Goal: Task Accomplishment & Management: Manage account settings

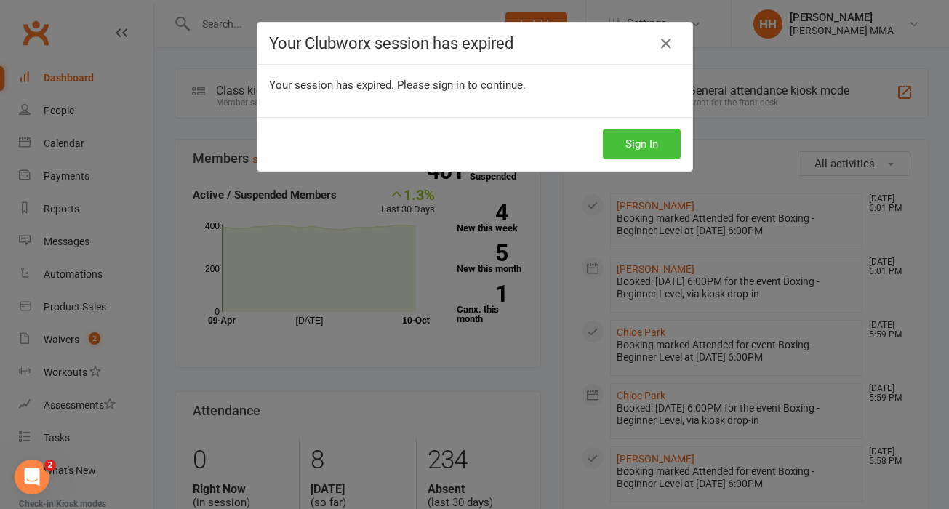
click at [640, 156] on button "Sign In" at bounding box center [642, 144] width 78 height 31
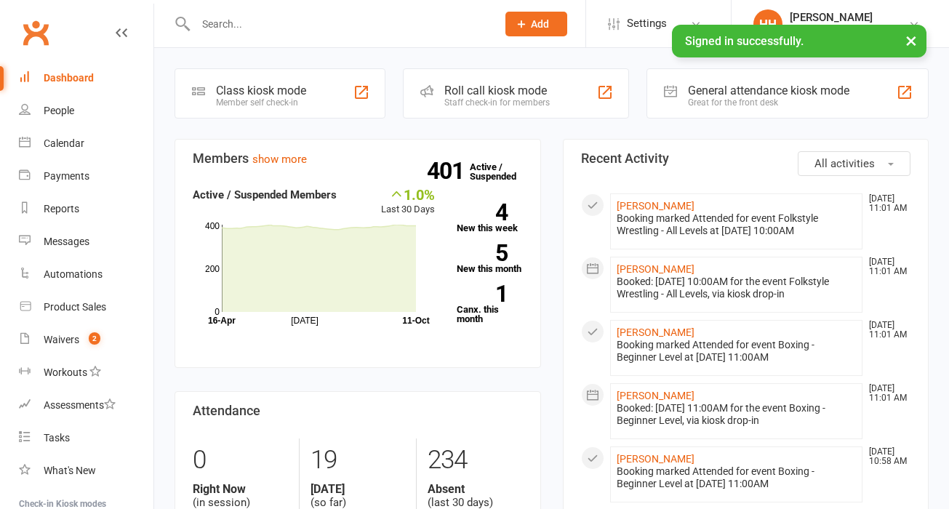
click at [334, 9] on div at bounding box center [331, 23] width 312 height 47
click at [335, 17] on input "text" at bounding box center [338, 24] width 295 height 20
paste input "[PERSON_NAME]"
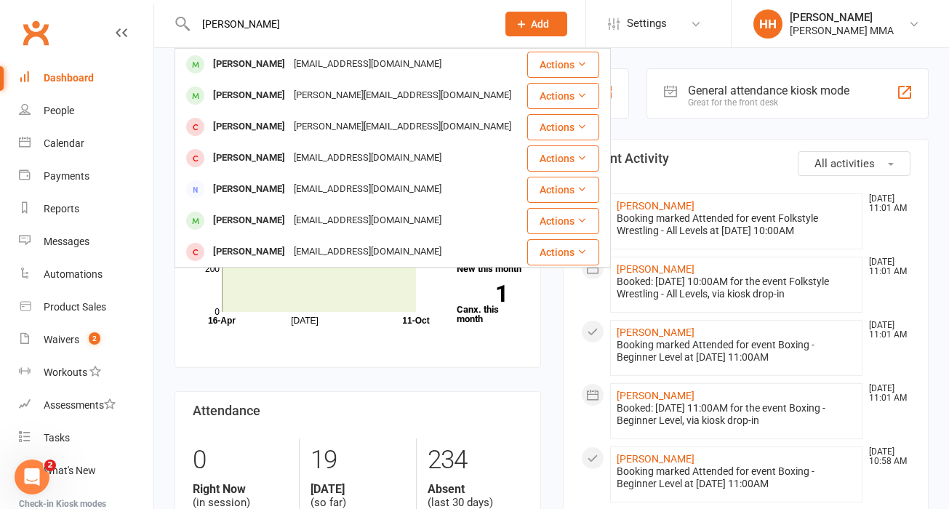
click at [314, 26] on input "[PERSON_NAME]" at bounding box center [338, 24] width 295 height 20
paste input "[PERSON_NAME]"
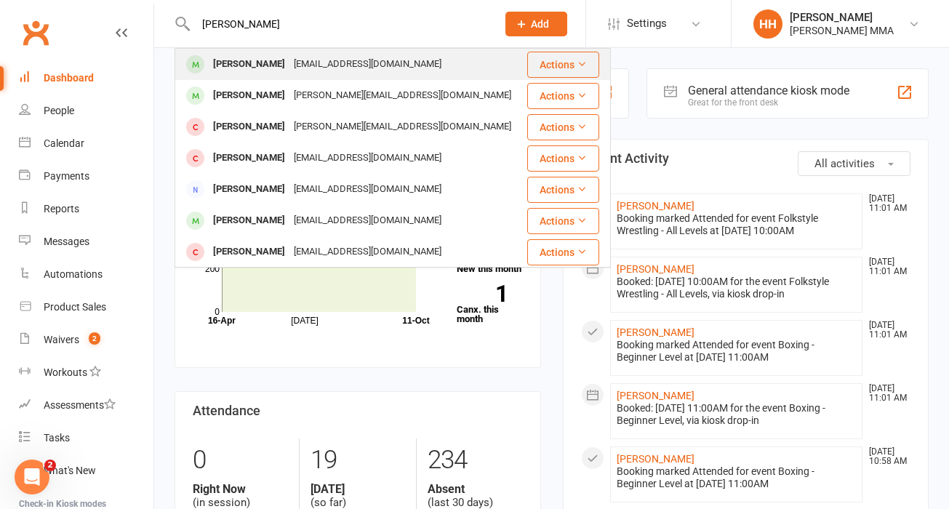
type input "[PERSON_NAME]"
click at [369, 55] on div "[EMAIL_ADDRESS][DOMAIN_NAME]" at bounding box center [368, 64] width 156 height 21
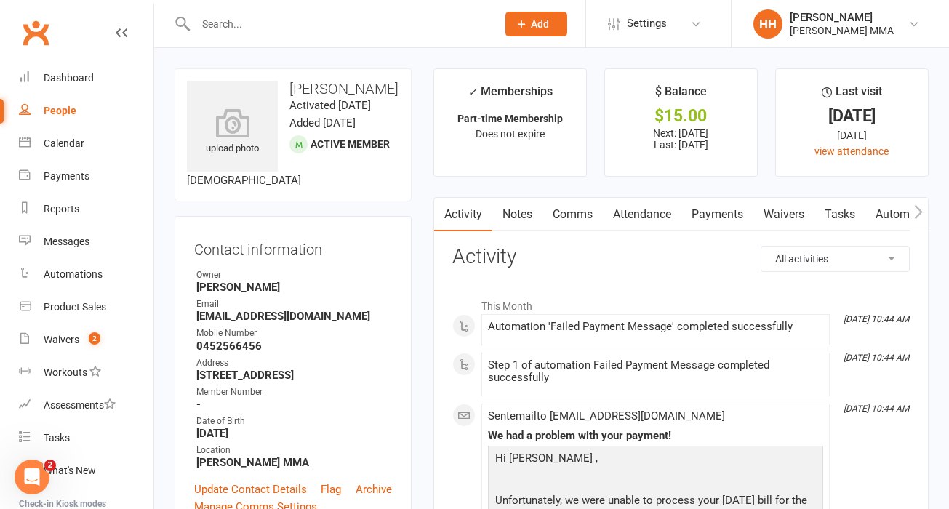
click at [711, 208] on link "Payments" at bounding box center [718, 214] width 72 height 33
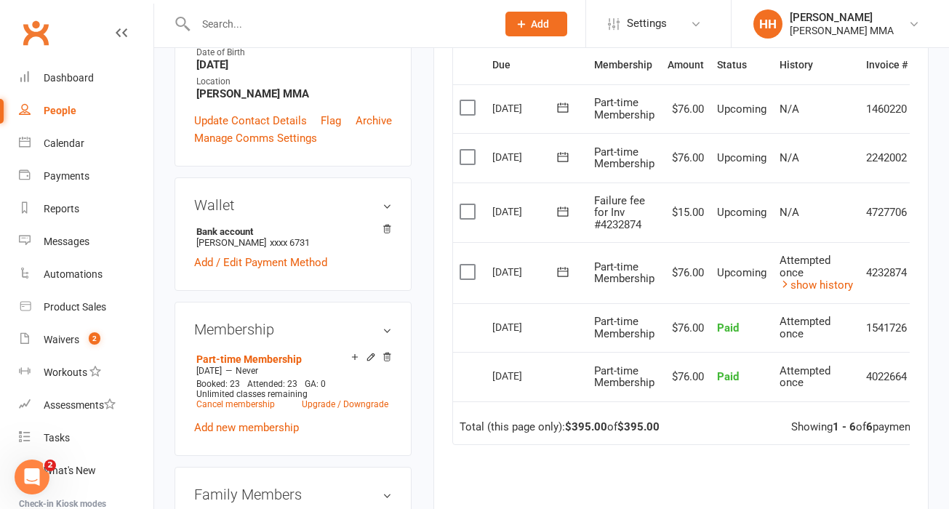
scroll to position [386, 0]
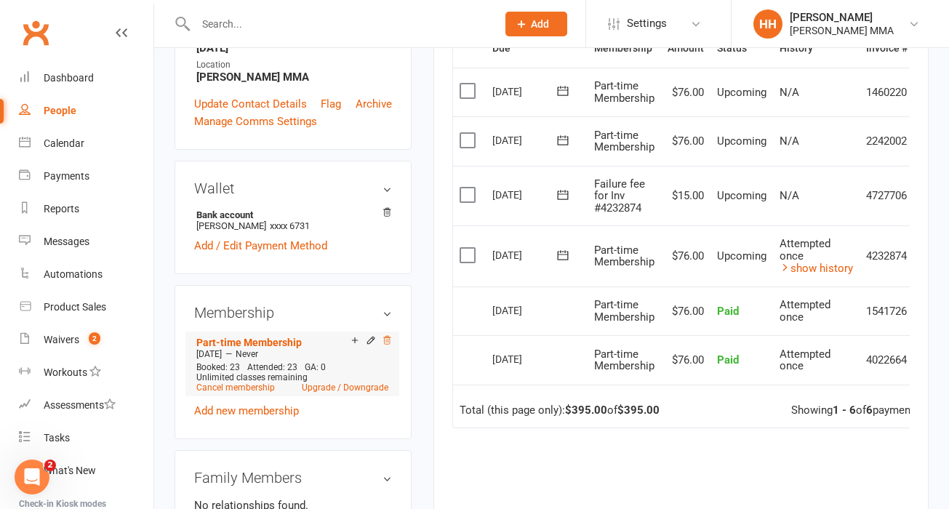
click at [387, 344] on icon at bounding box center [386, 340] width 7 height 8
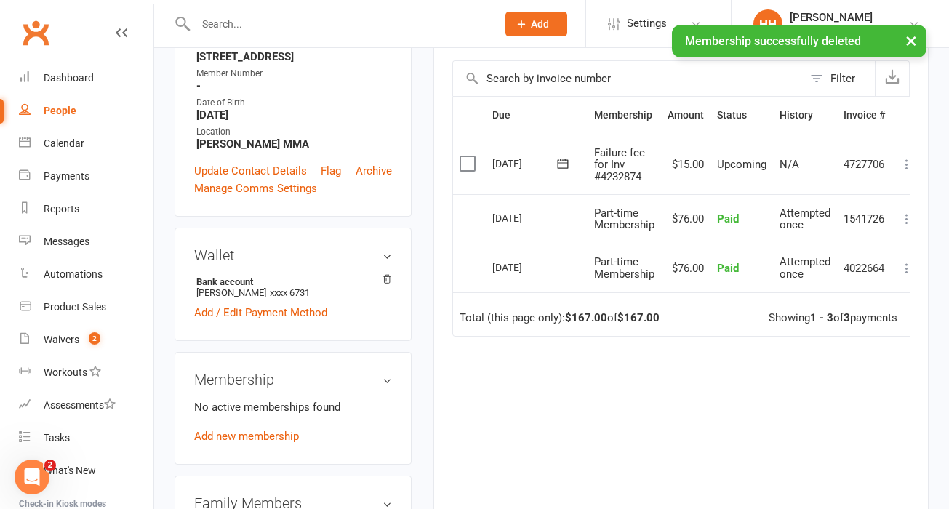
scroll to position [314, 0]
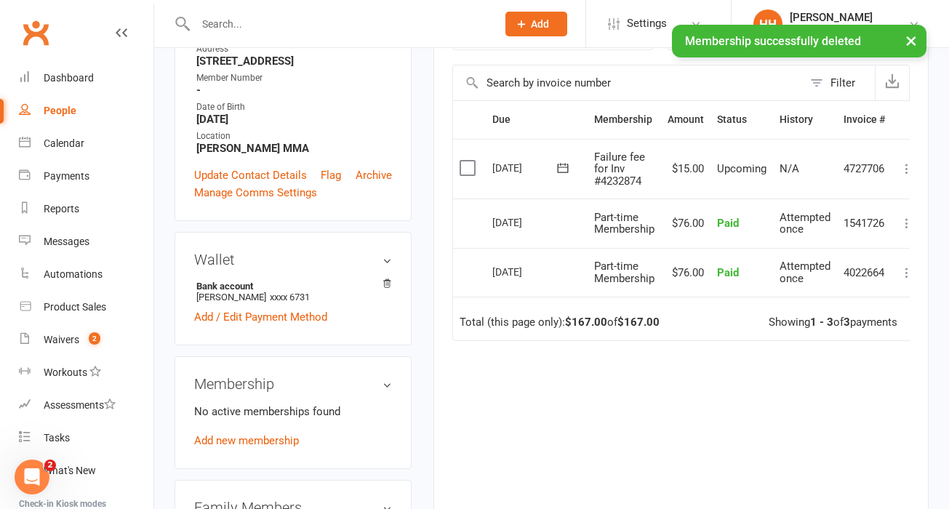
click at [905, 162] on icon at bounding box center [907, 169] width 15 height 15
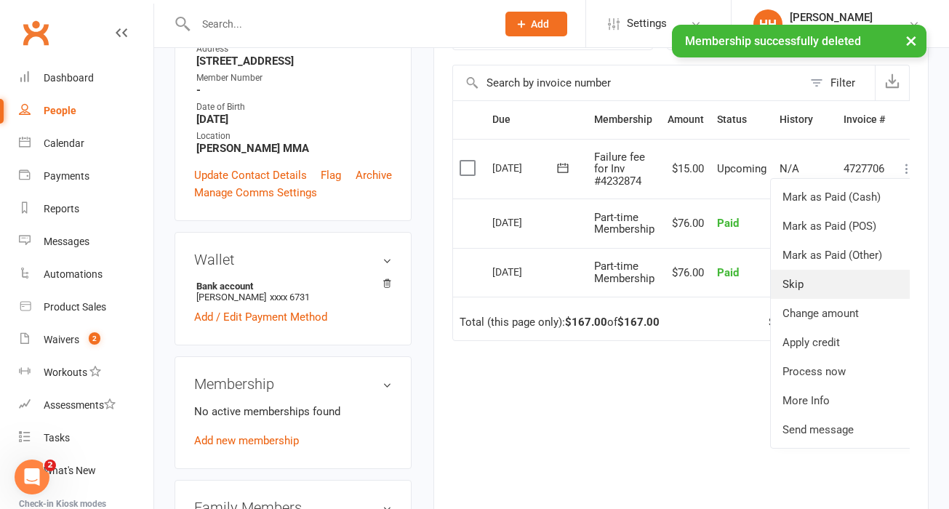
click at [814, 282] on link "Skip" at bounding box center [843, 284] width 144 height 29
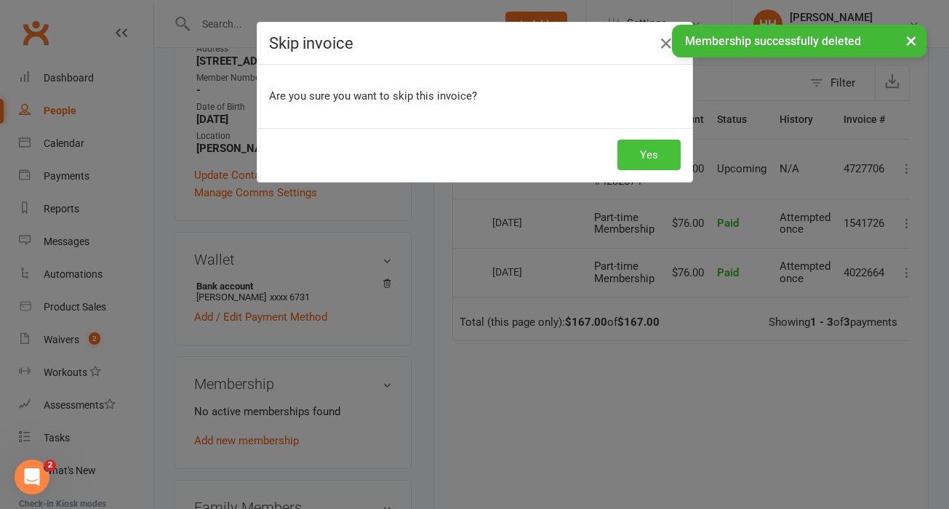
click at [657, 149] on button "Yes" at bounding box center [649, 155] width 63 height 31
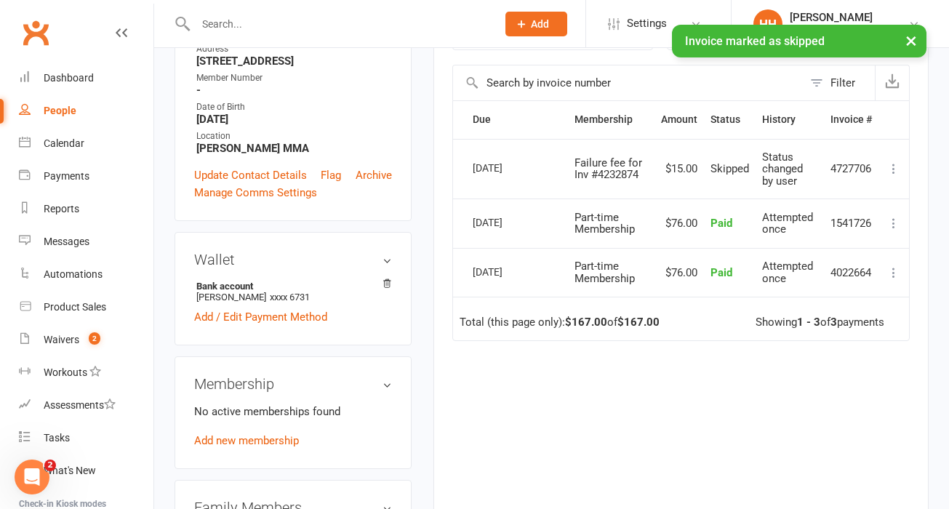
scroll to position [0, 0]
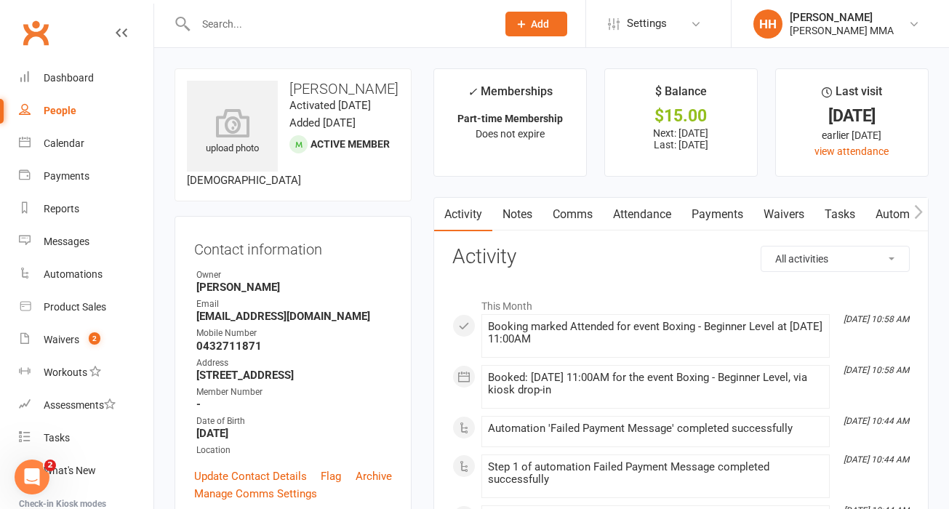
click at [722, 218] on link "Payments" at bounding box center [718, 214] width 72 height 33
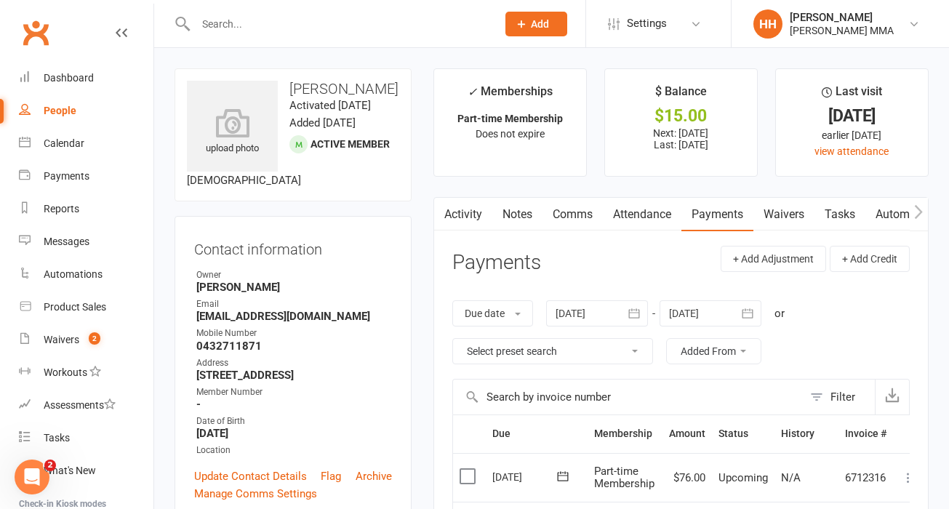
click at [797, 204] on link "Waivers" at bounding box center [784, 214] width 61 height 33
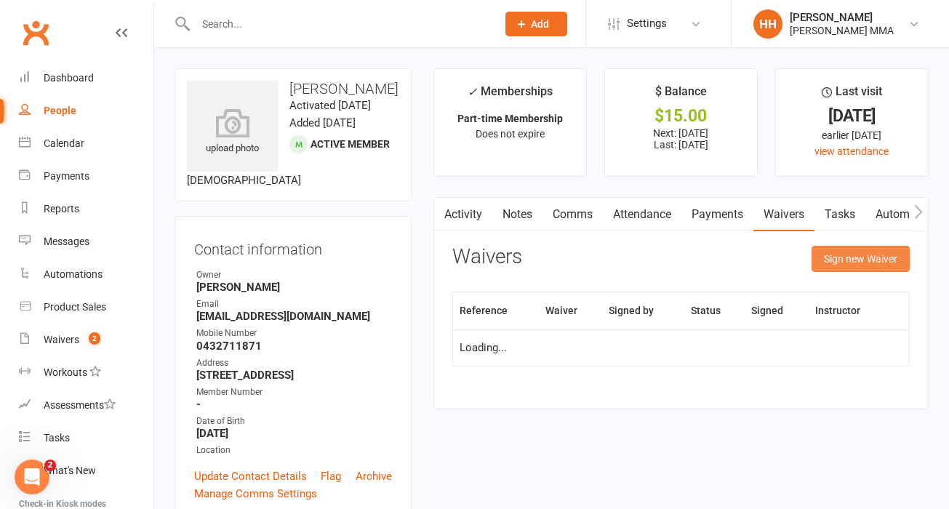
click at [833, 265] on button "Sign new Waiver" at bounding box center [861, 259] width 98 height 26
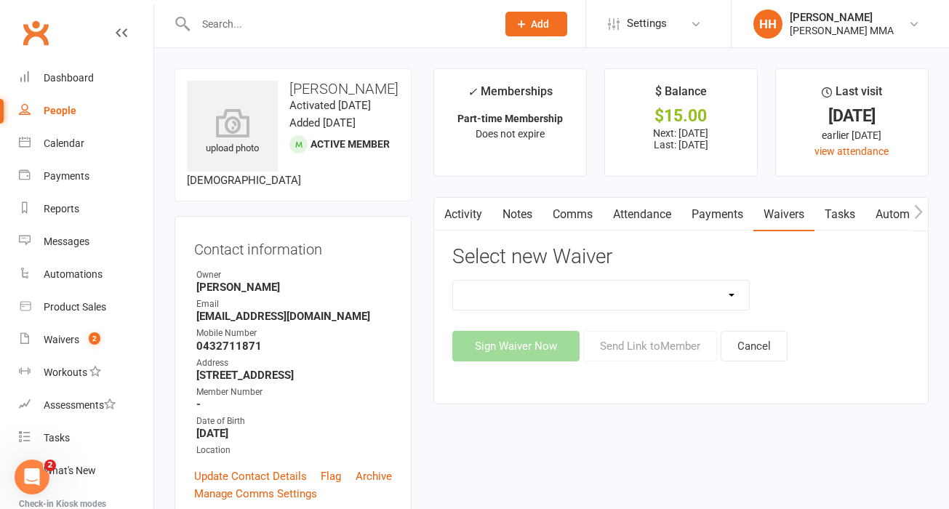
click at [688, 295] on select "Do not use - MEMBER GENERAL WAIVER Do not use - MEMBERSHIP SIGN UP Do not use -…" at bounding box center [601, 295] width 297 height 29
select select "10479"
click at [453, 281] on select "Do not use - MEMBER GENERAL WAIVER Do not use - MEMBERSHIP SIGN UP Do not use -…" at bounding box center [601, 295] width 297 height 29
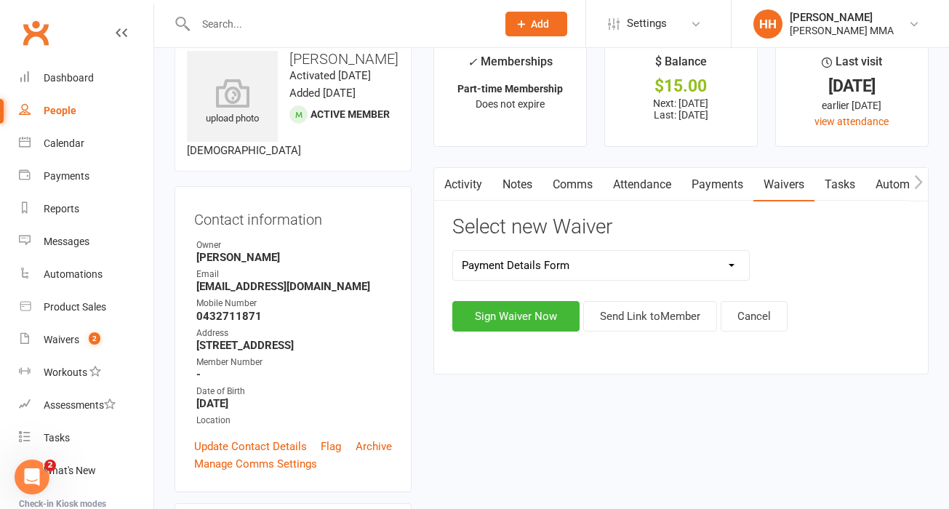
scroll to position [31, 0]
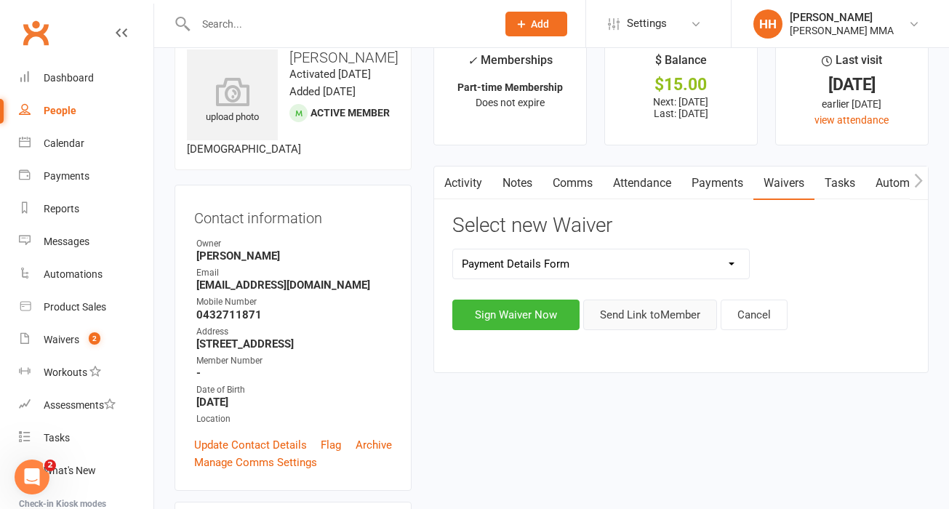
click at [687, 325] on button "Send Link to Member" at bounding box center [651, 315] width 134 height 31
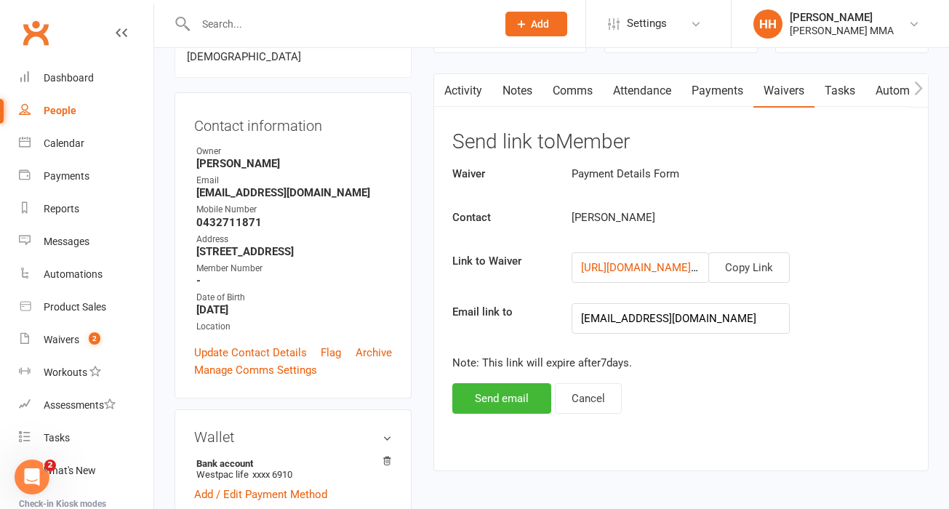
scroll to position [125, 0]
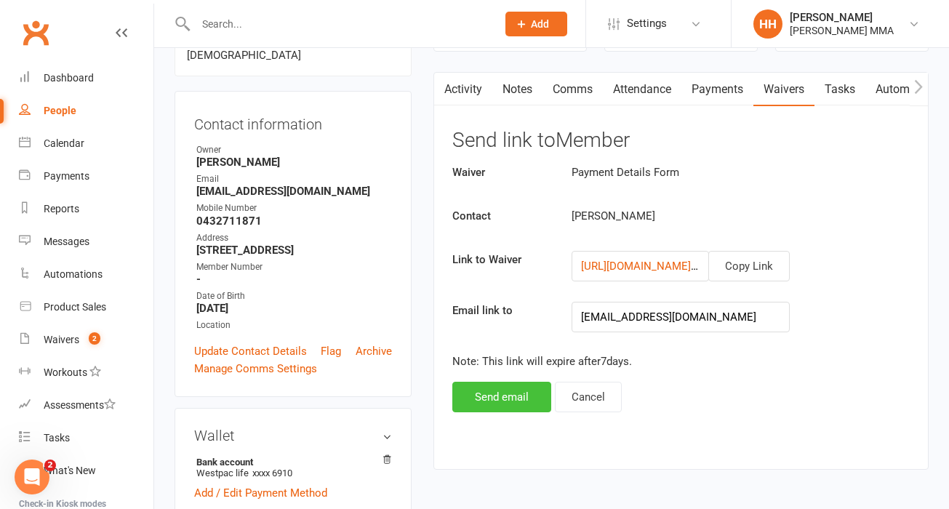
click at [491, 409] on button "Send email" at bounding box center [502, 397] width 99 height 31
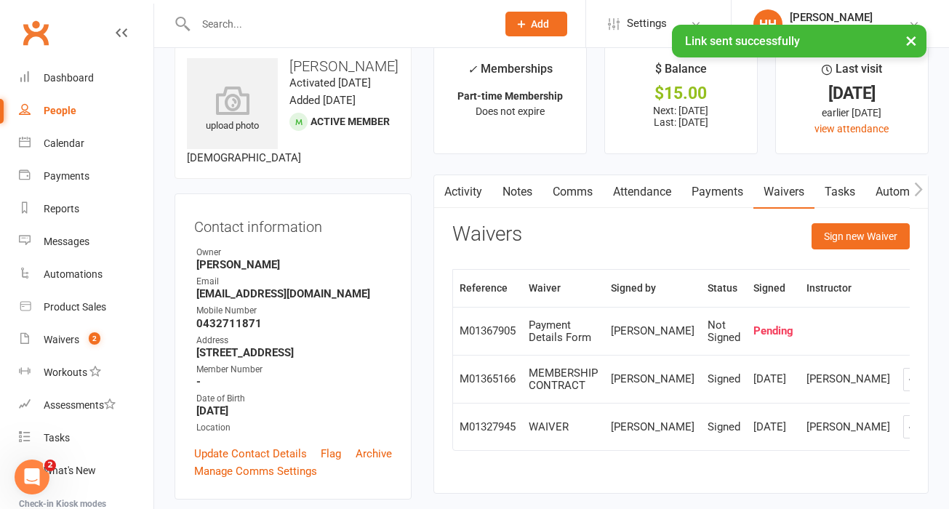
scroll to position [0, 0]
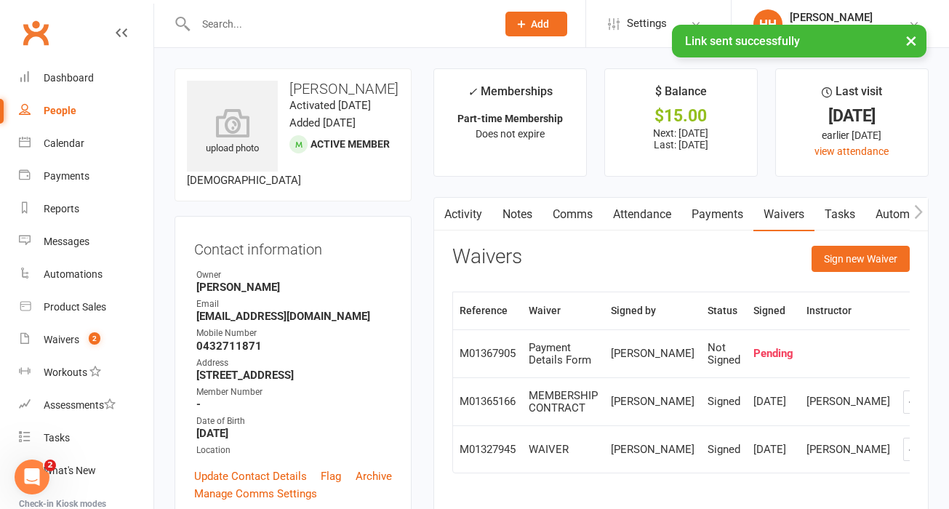
click at [454, 219] on link "Activity" at bounding box center [463, 214] width 58 height 33
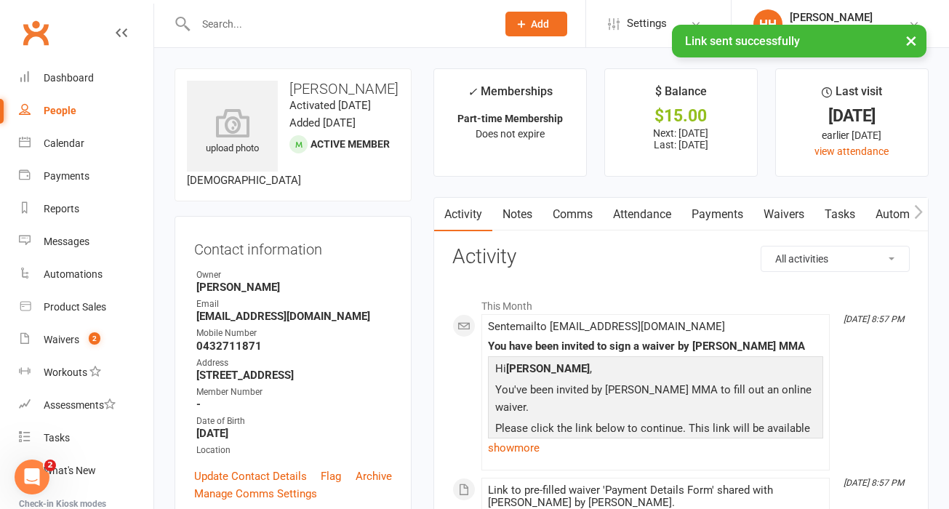
click at [744, 209] on link "Payments" at bounding box center [718, 214] width 72 height 33
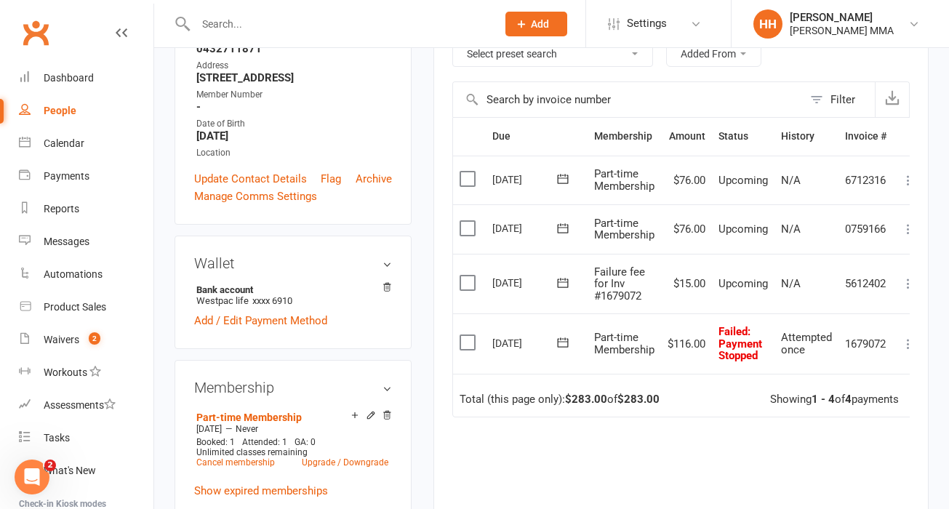
scroll to position [0, 18]
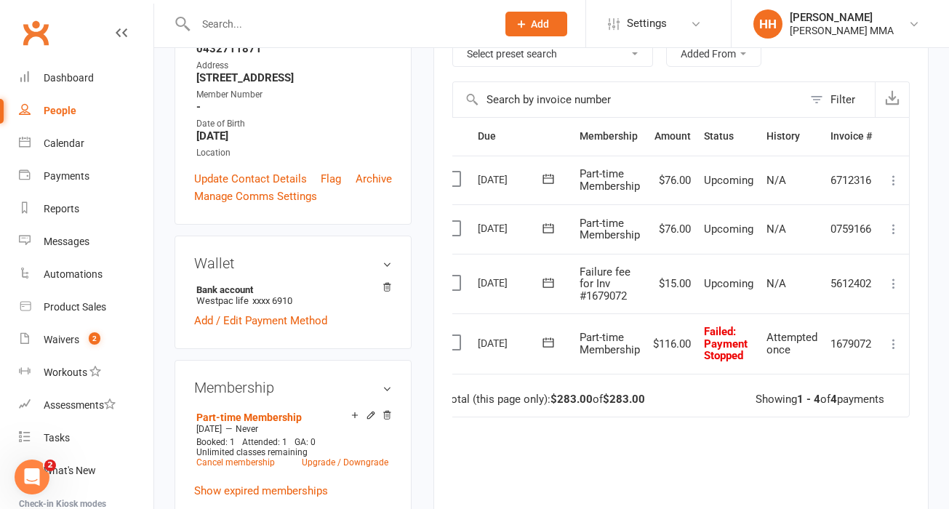
click at [897, 284] on icon at bounding box center [894, 283] width 15 height 15
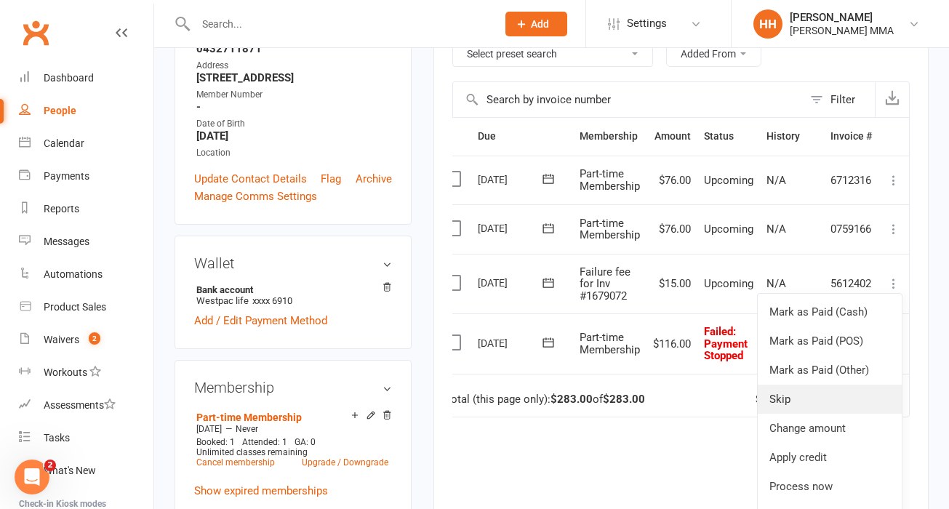
click at [810, 405] on link "Skip" at bounding box center [830, 399] width 144 height 29
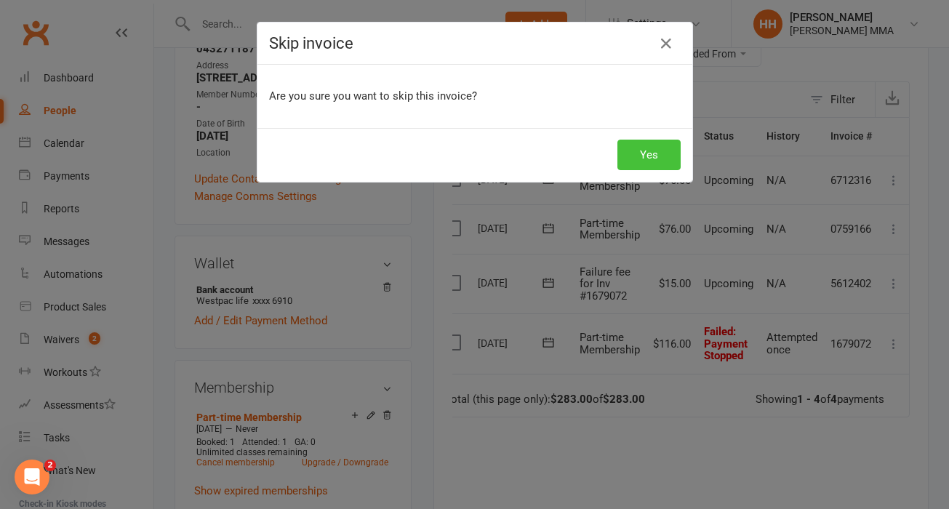
click at [670, 162] on button "Yes" at bounding box center [649, 155] width 63 height 31
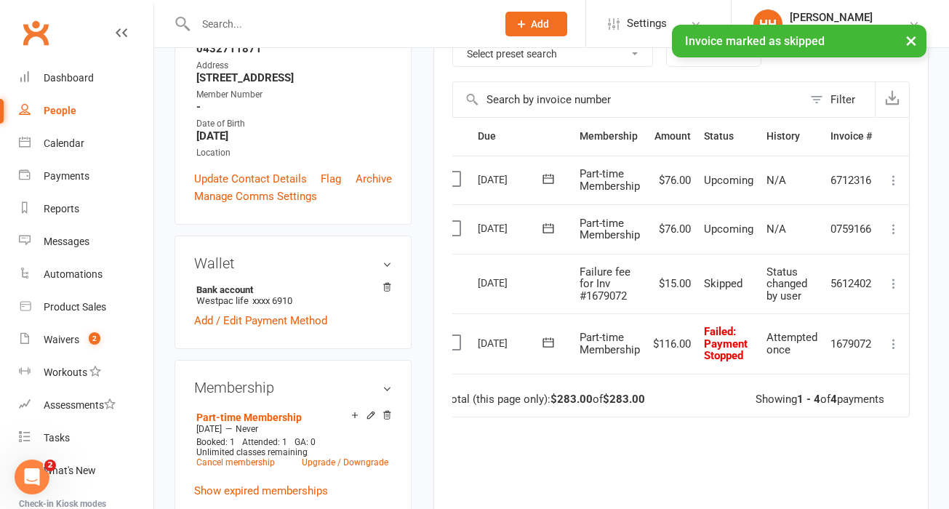
scroll to position [0, 0]
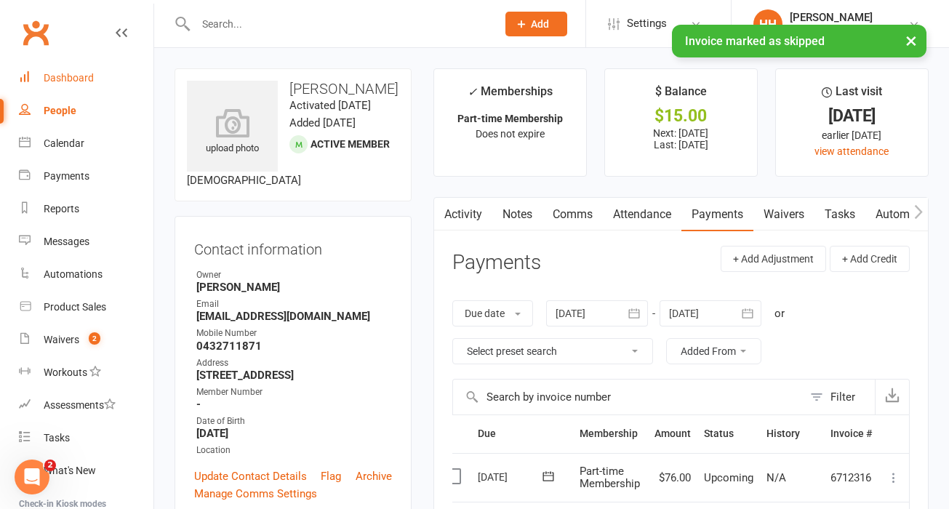
click at [126, 69] on link "Dashboard" at bounding box center [86, 78] width 135 height 33
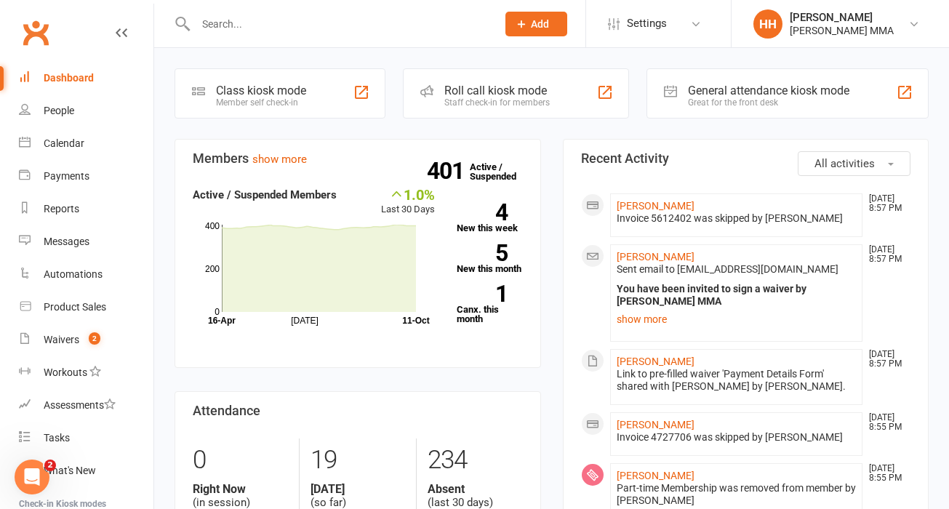
click at [221, 28] on input "text" at bounding box center [338, 24] width 295 height 20
paste input "Hannah Vu"
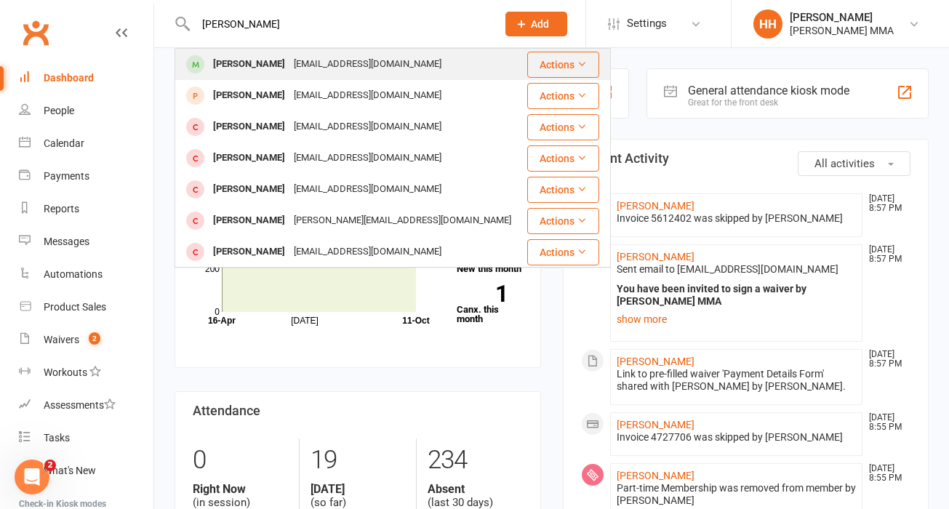
type input "Hannah Vu"
click at [290, 60] on div "Vuthihang3003@gmail.com" at bounding box center [368, 64] width 156 height 21
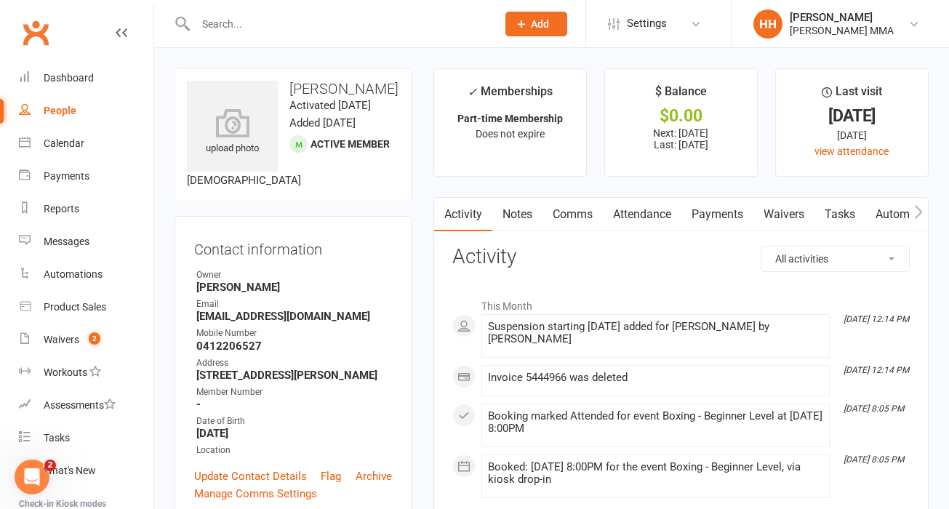
click at [715, 222] on link "Payments" at bounding box center [718, 214] width 72 height 33
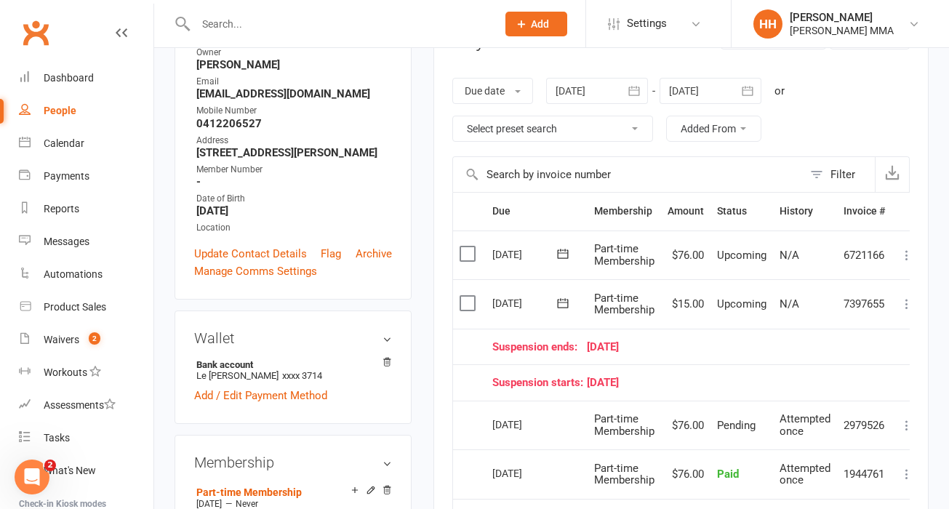
scroll to position [233, 0]
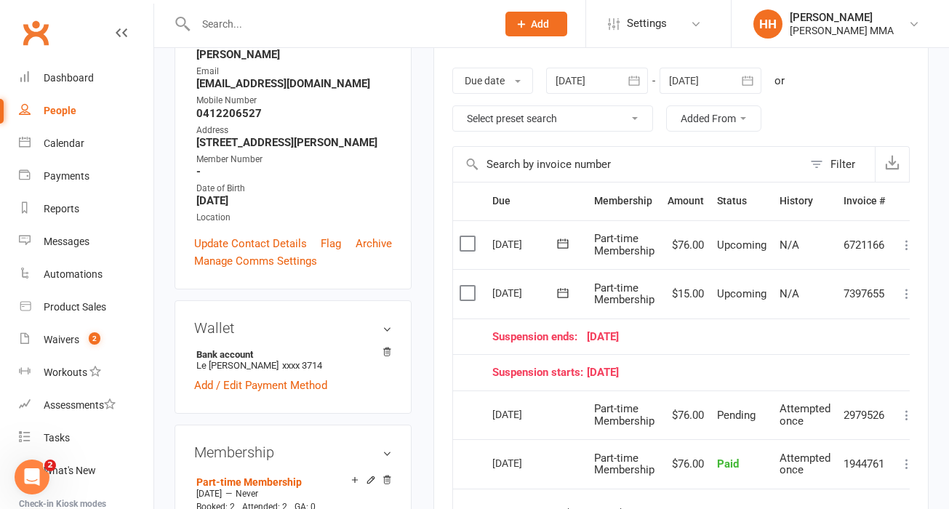
click at [771, 373] on div "Suspension starts: 13 October 25" at bounding box center [689, 373] width 393 height 12
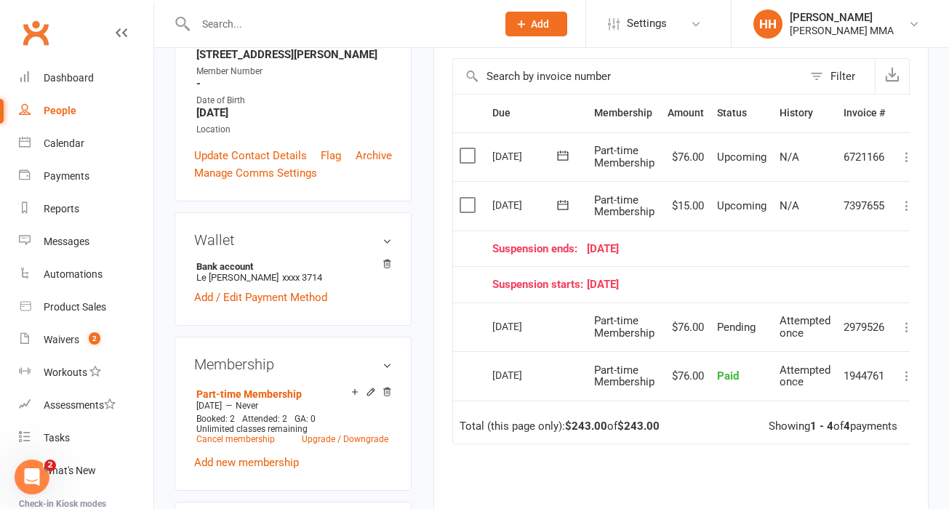
scroll to position [347, 0]
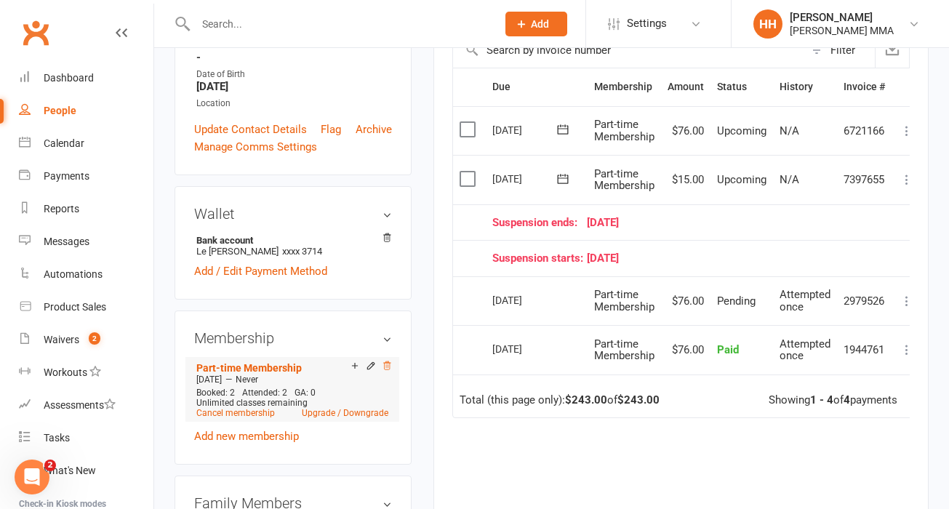
click at [389, 370] on icon at bounding box center [386, 366] width 7 height 8
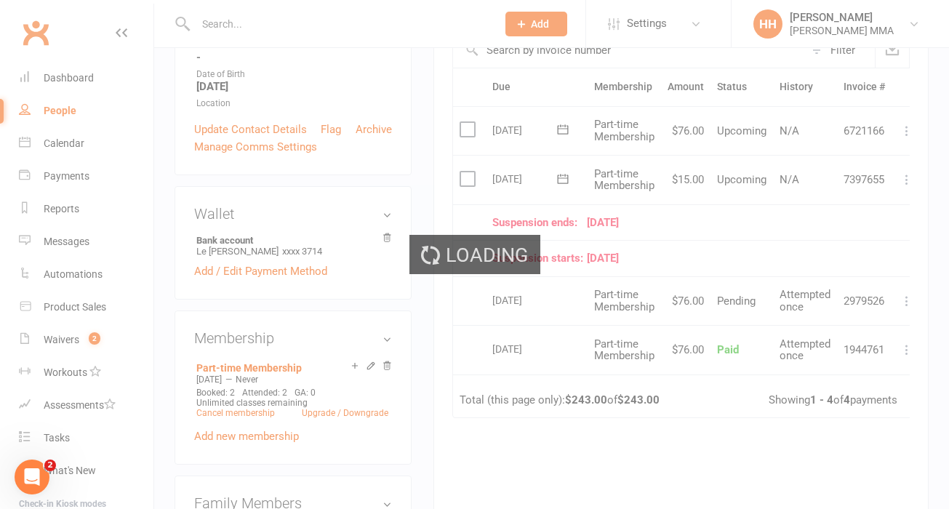
scroll to position [357, 0]
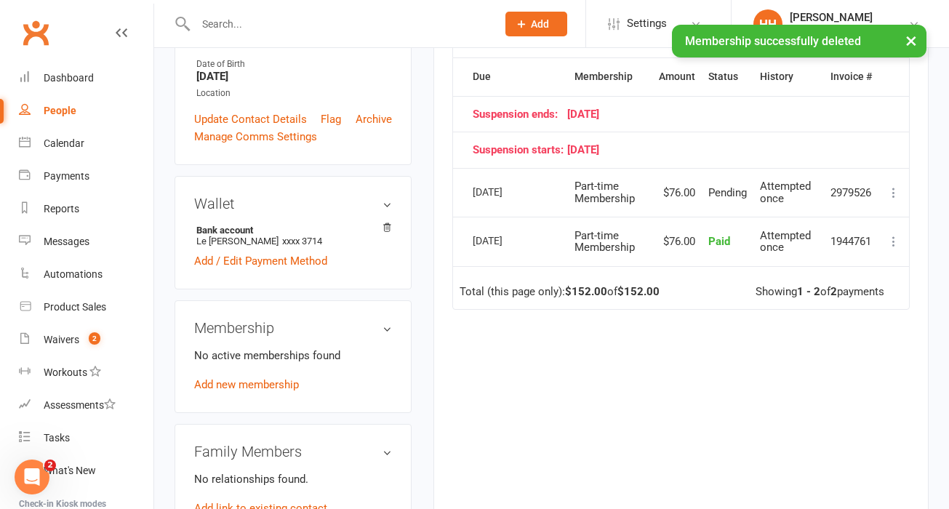
click at [608, 378] on div "Due Contact Membership Amount Status History Invoice # Suspension ends: 26 Octo…" at bounding box center [682, 277] width 458 height 440
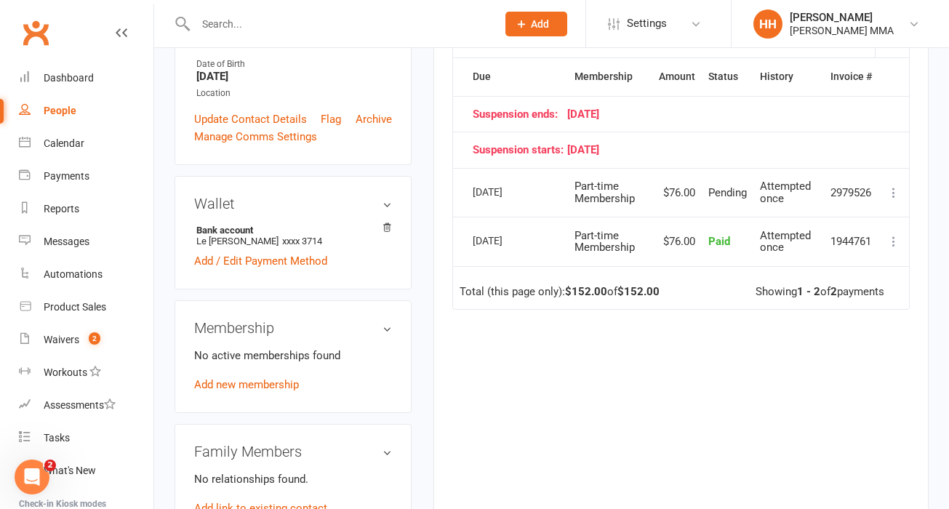
scroll to position [351, 0]
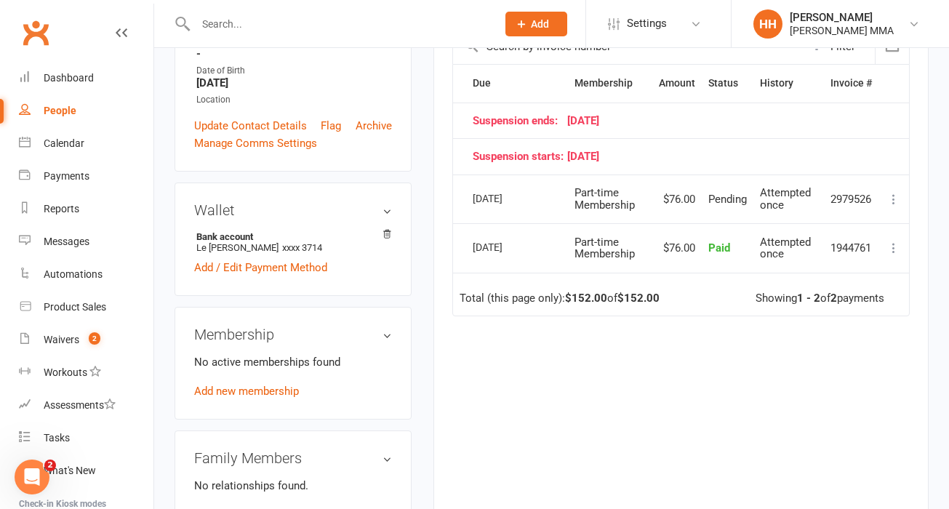
click at [608, 378] on div "Due Contact Membership Amount Status History Invoice # Suspension ends: 26 Octo…" at bounding box center [682, 284] width 458 height 440
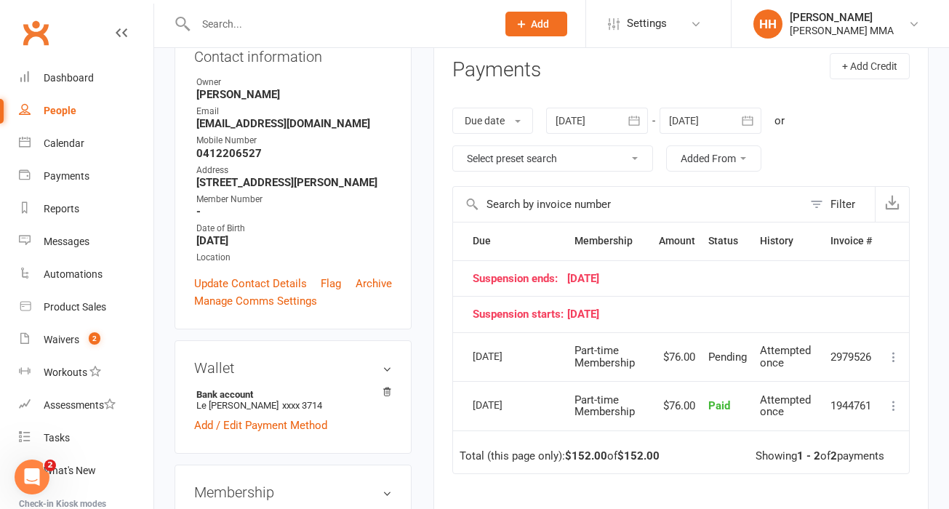
scroll to position [0, 0]
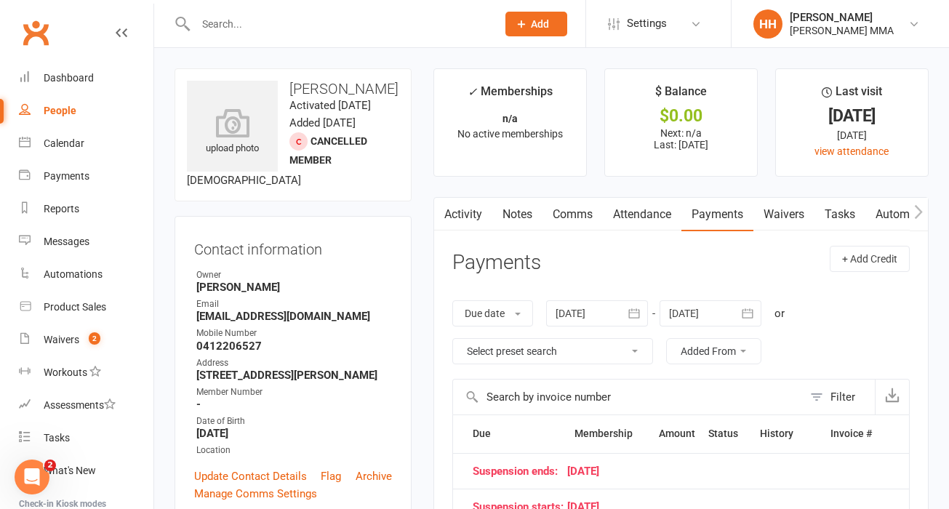
click at [388, 341] on div "Mobile Number" at bounding box center [294, 334] width 196 height 14
click at [425, 335] on main "✓ Memberships n/a No active memberships $ Balance $0.00 Next: n/a Last: 9 Oct 2…" at bounding box center [681, 480] width 517 height 824
click at [425, 334] on main "✓ Memberships n/a No active memberships $ Balance $0.00 Next: n/a Last: 9 Oct 2…" at bounding box center [681, 480] width 517 height 824
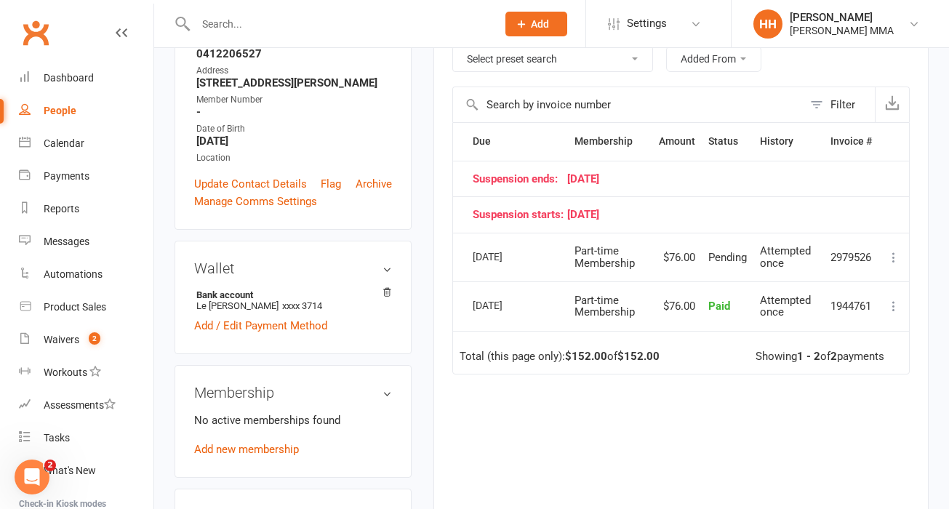
scroll to position [305, 0]
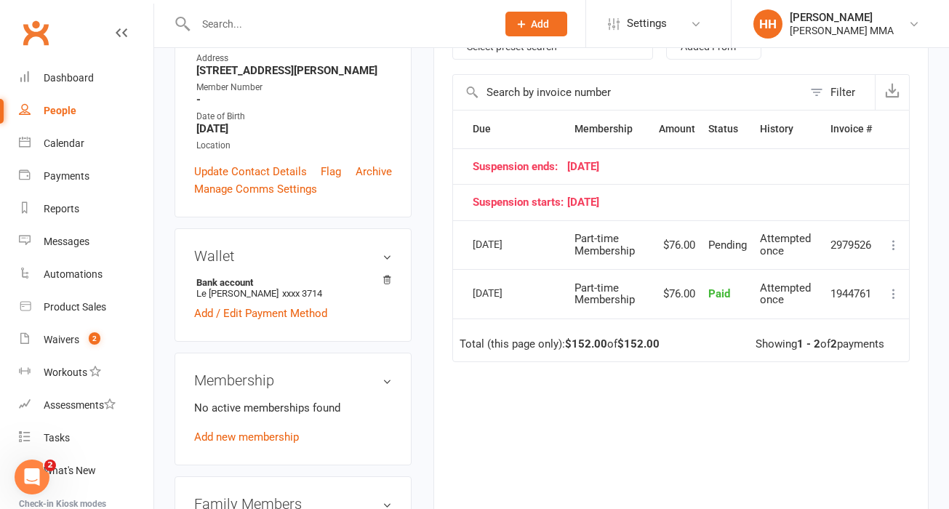
click at [490, 407] on div "Due Contact Membership Amount Status History Invoice # Suspension ends: 26 Octo…" at bounding box center [682, 330] width 458 height 440
click at [490, 406] on div "Due Contact Membership Amount Status History Invoice # Suspension ends: 26 Octo…" at bounding box center [682, 330] width 458 height 440
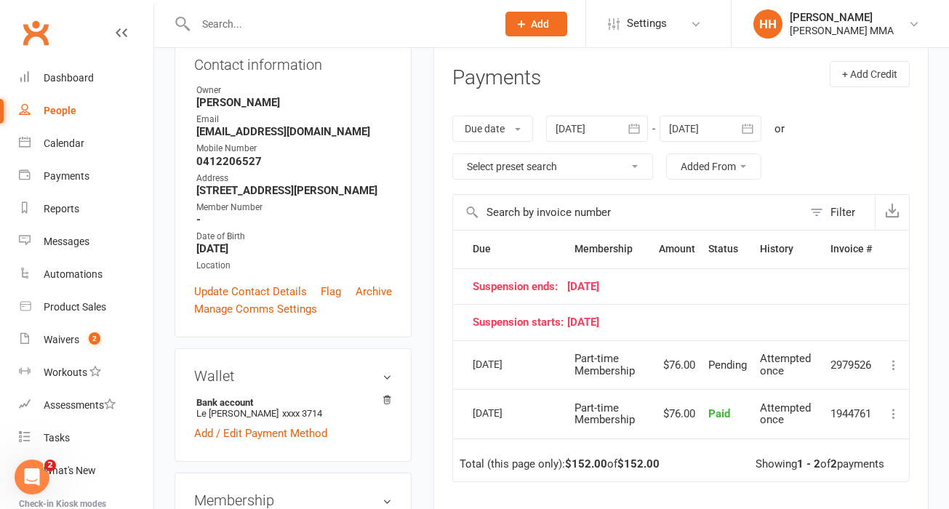
scroll to position [0, 0]
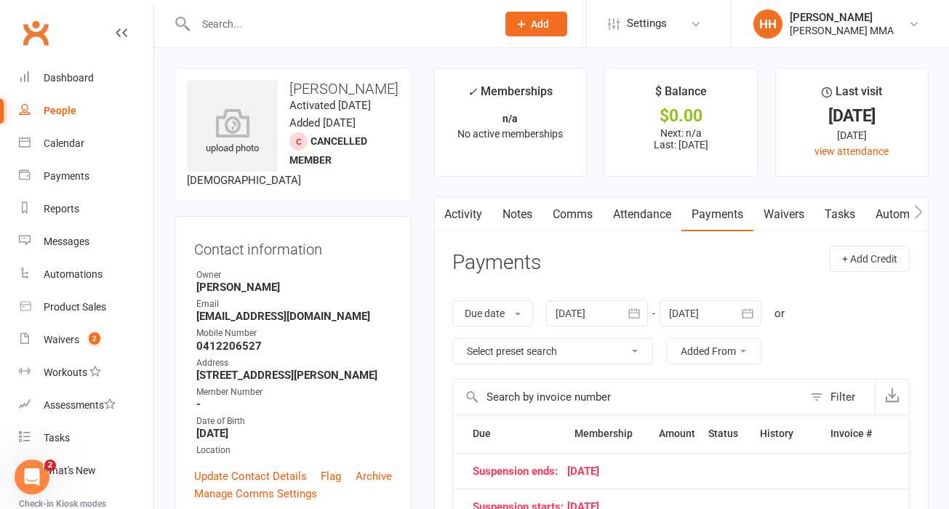
click at [73, 105] on div "People" at bounding box center [60, 111] width 33 height 12
select select "100"
